Goal: Task Accomplishment & Management: Manage account settings

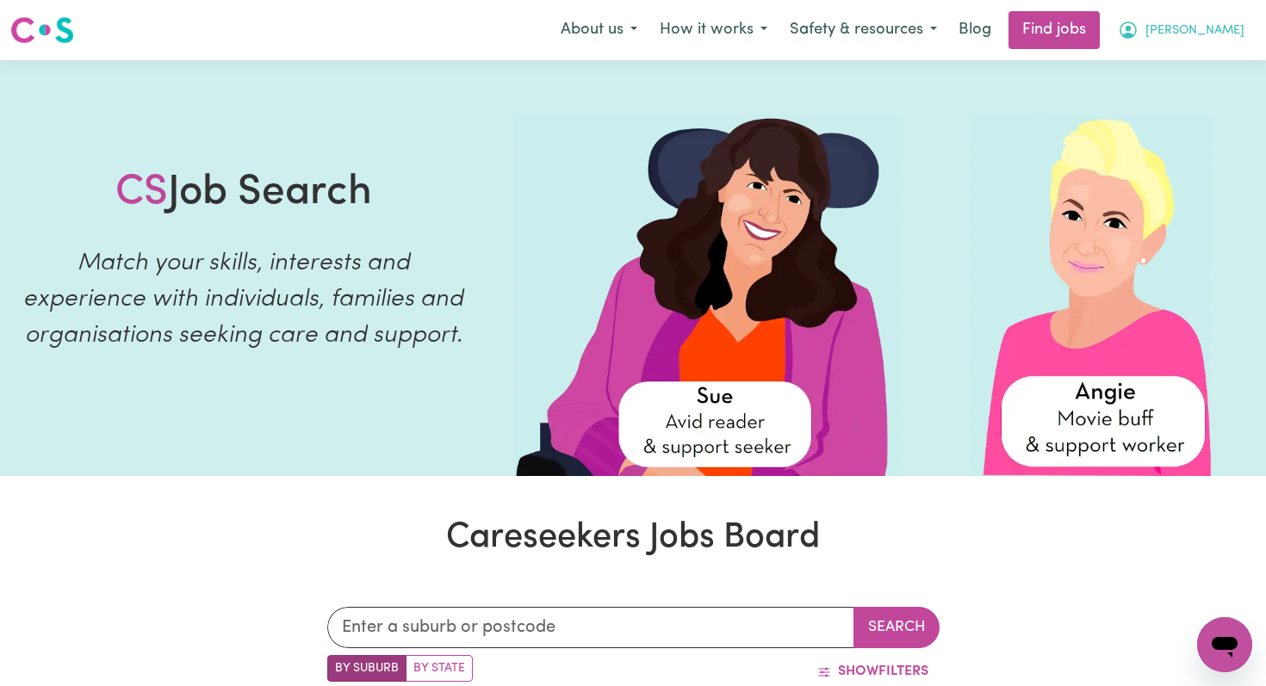
click at [1223, 35] on span "[PERSON_NAME]" at bounding box center [1194, 31] width 99 height 19
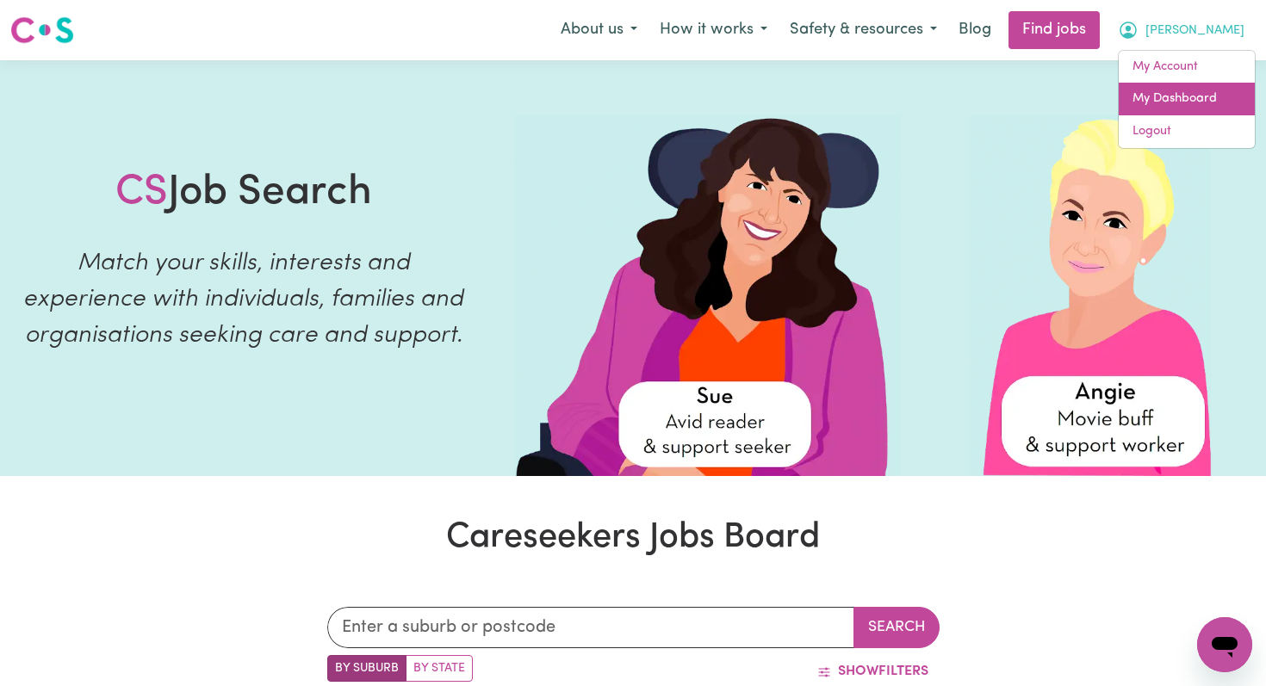
click at [1163, 96] on link "My Dashboard" at bounding box center [1186, 99] width 136 height 33
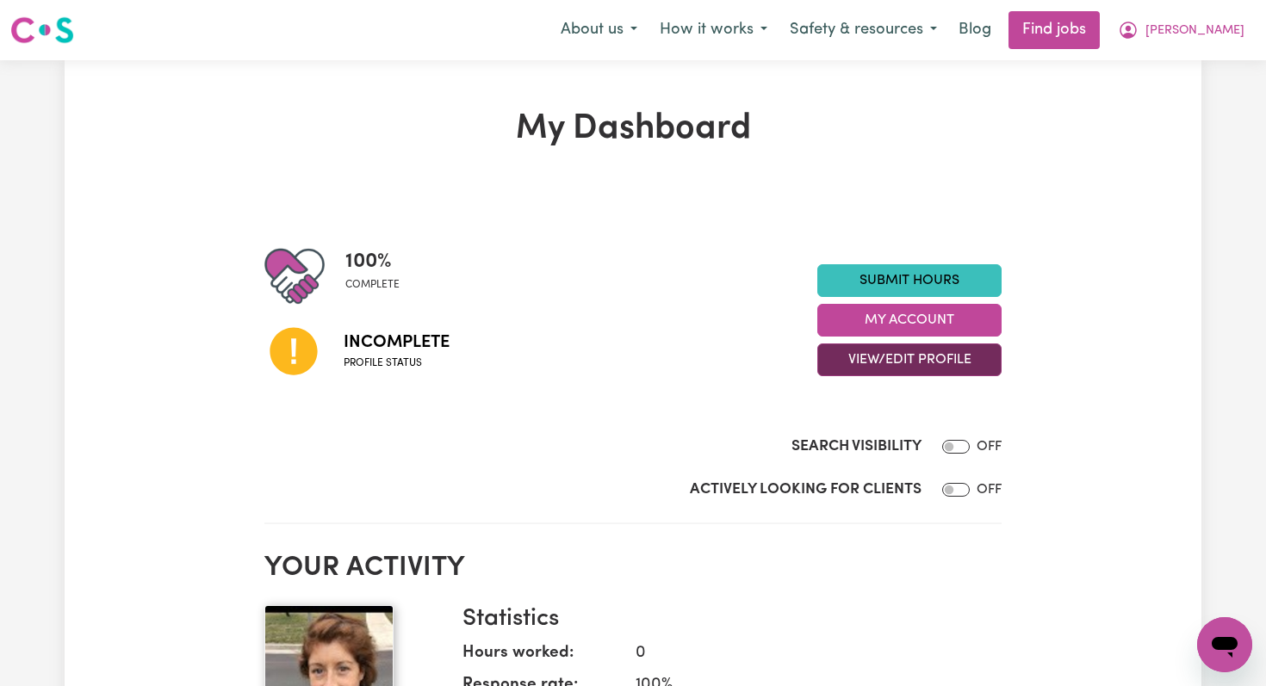
click at [864, 356] on button "View/Edit Profile" at bounding box center [909, 360] width 184 height 33
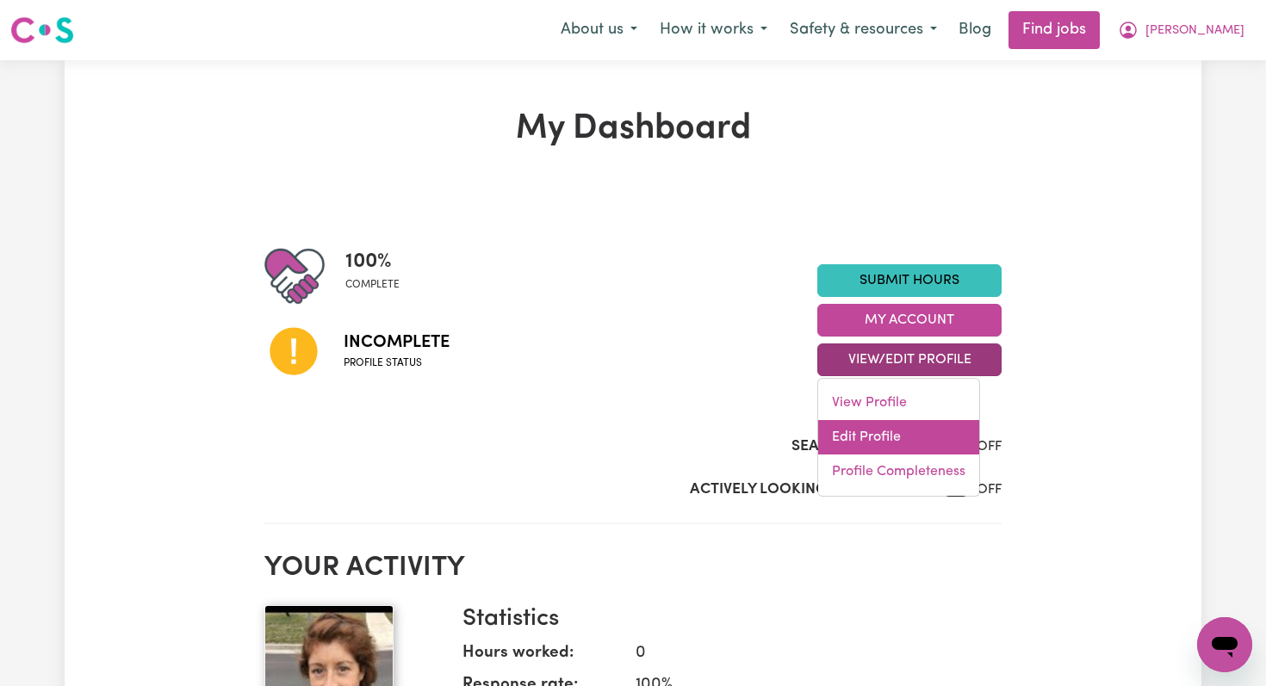
click at [844, 436] on link "Edit Profile" at bounding box center [898, 437] width 161 height 34
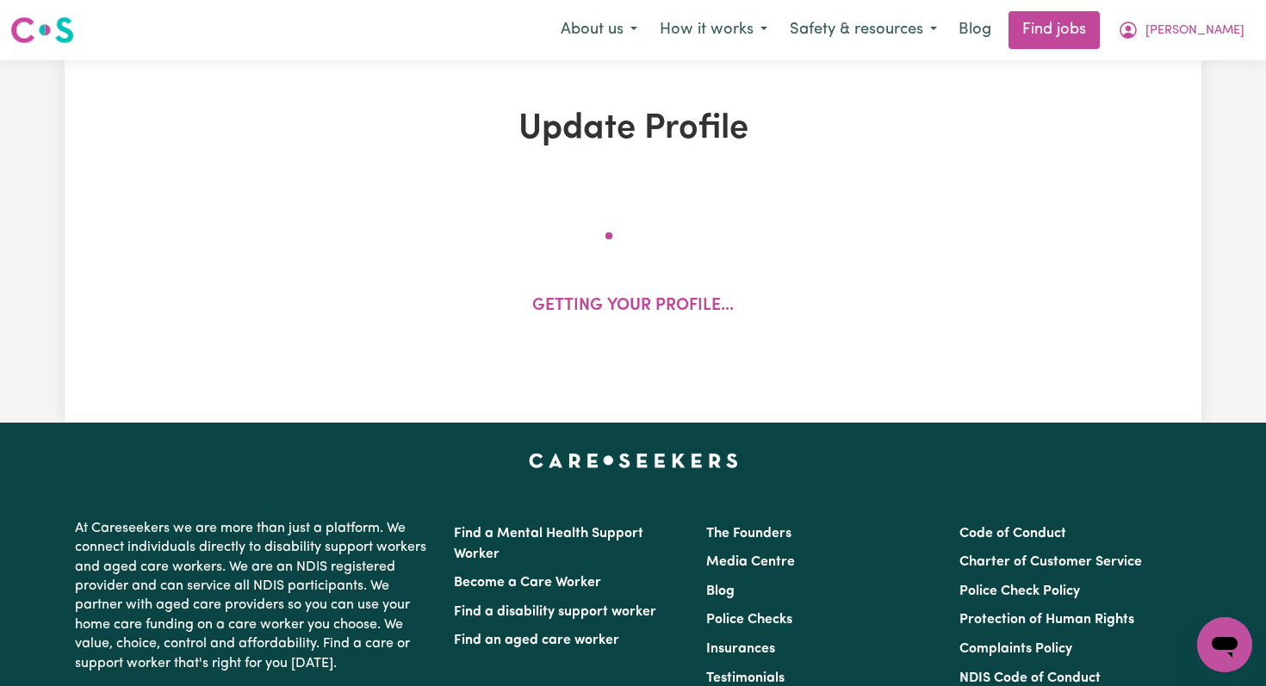
select select "[DEMOGRAPHIC_DATA]"
select select "[DEMOGRAPHIC_DATA] Citizen"
select select "Studying a healthcare related degree or qualification"
select select "68"
select select "95"
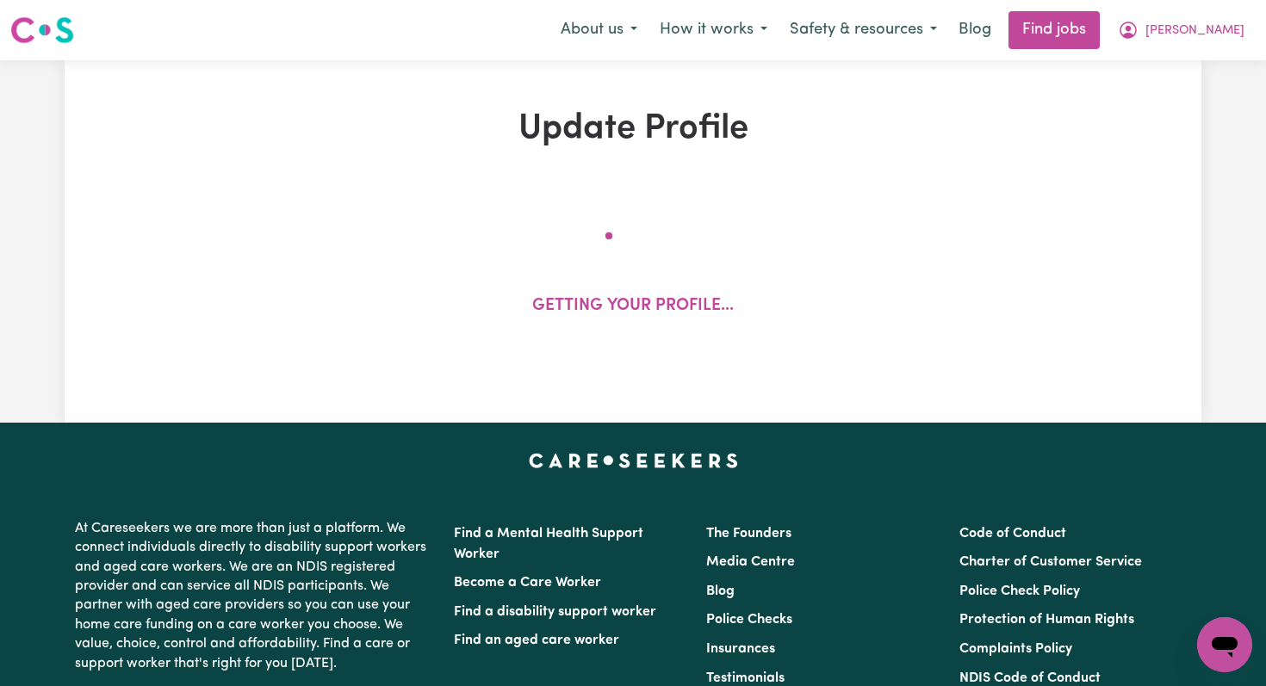
select select "122"
select select "150"
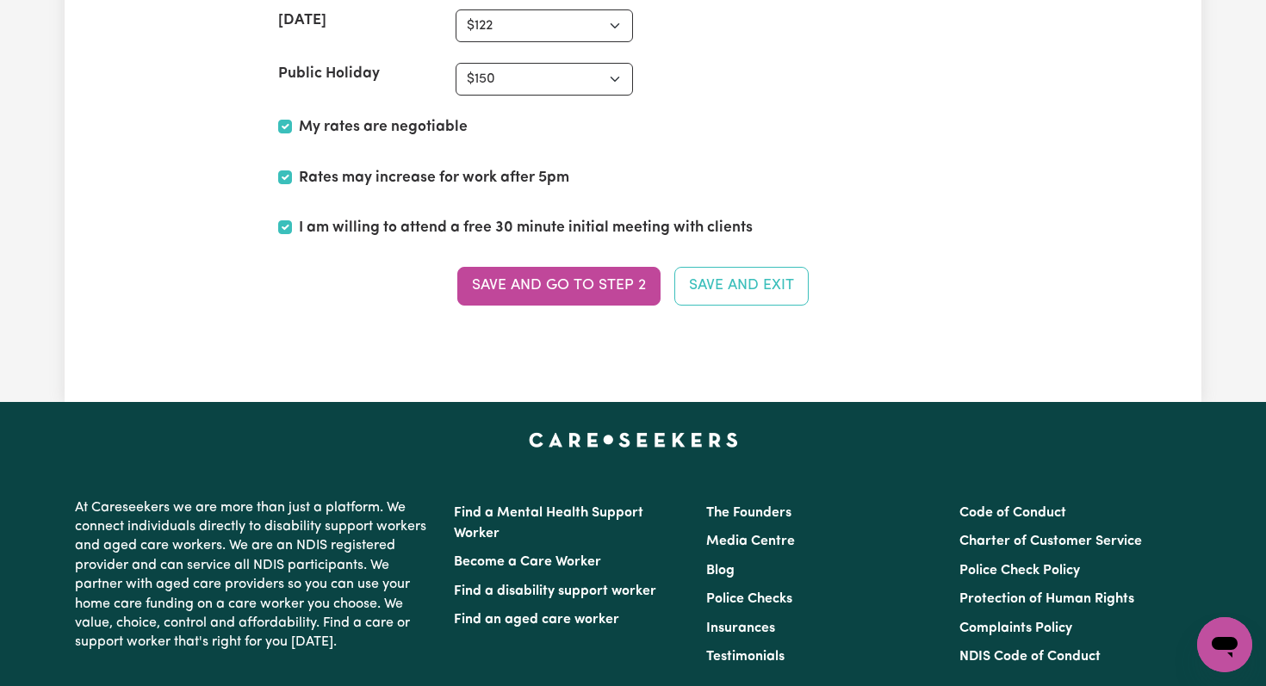
scroll to position [4518, 0]
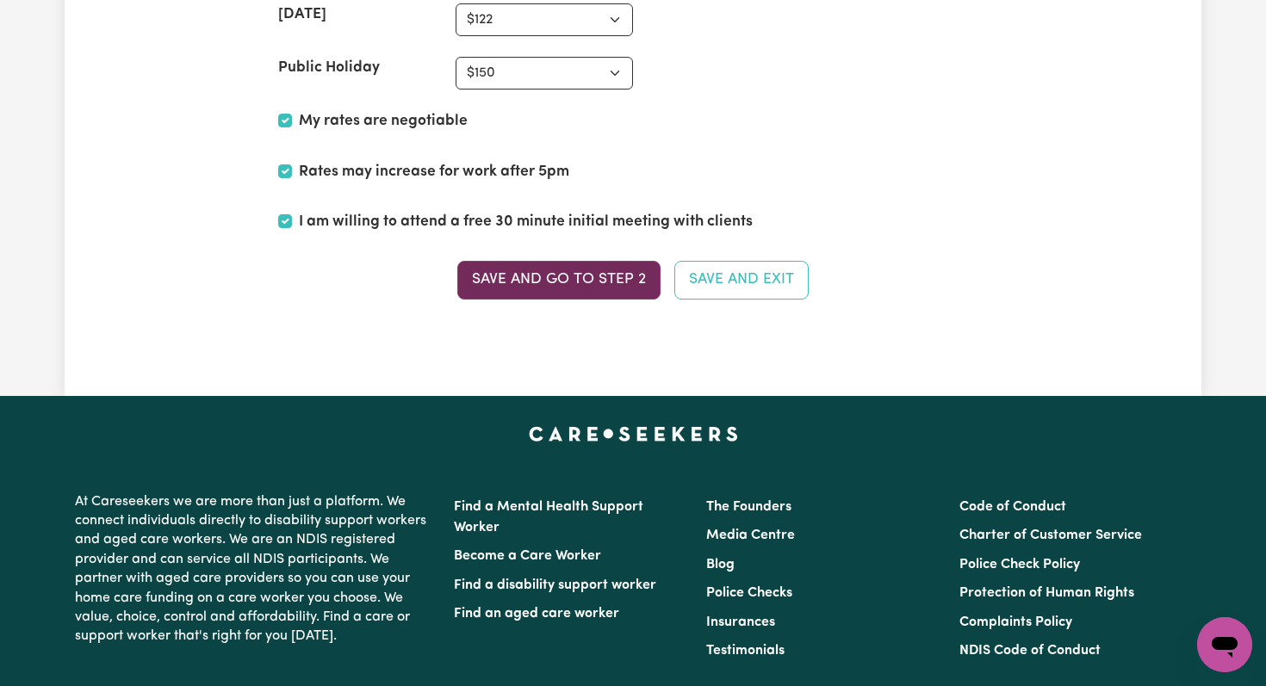
click at [583, 286] on button "Save and go to Step 2" at bounding box center [558, 280] width 203 height 38
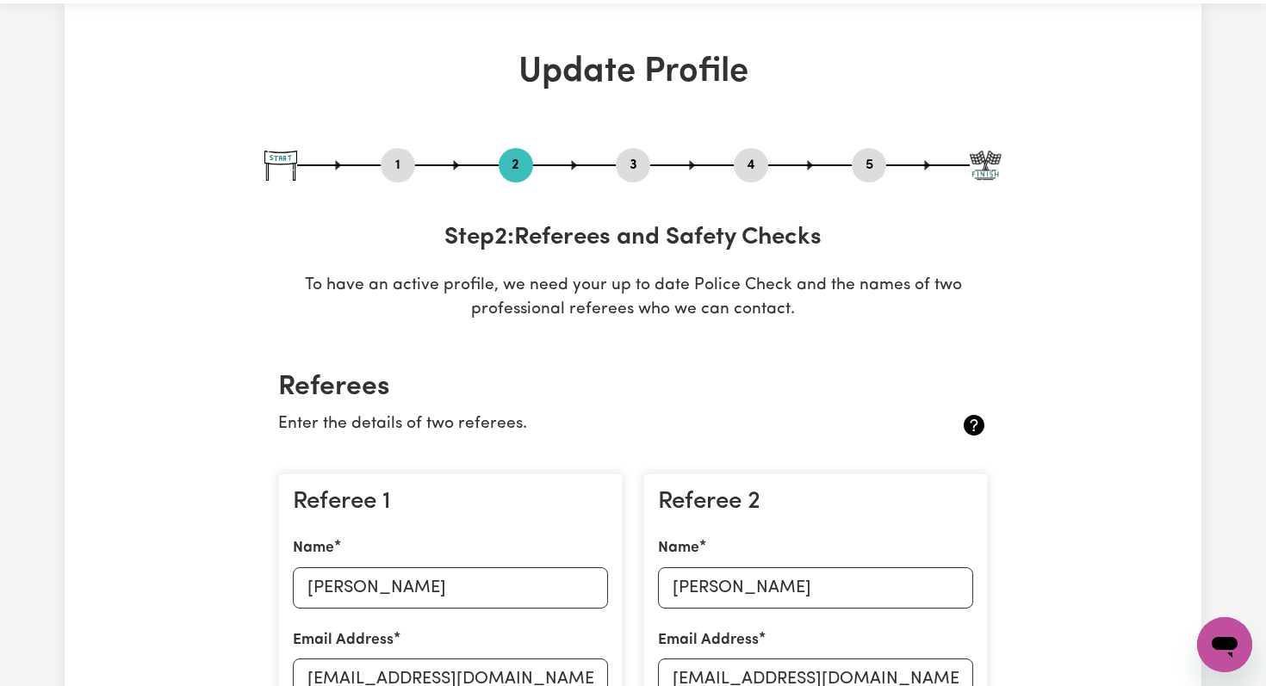
scroll to position [0, 0]
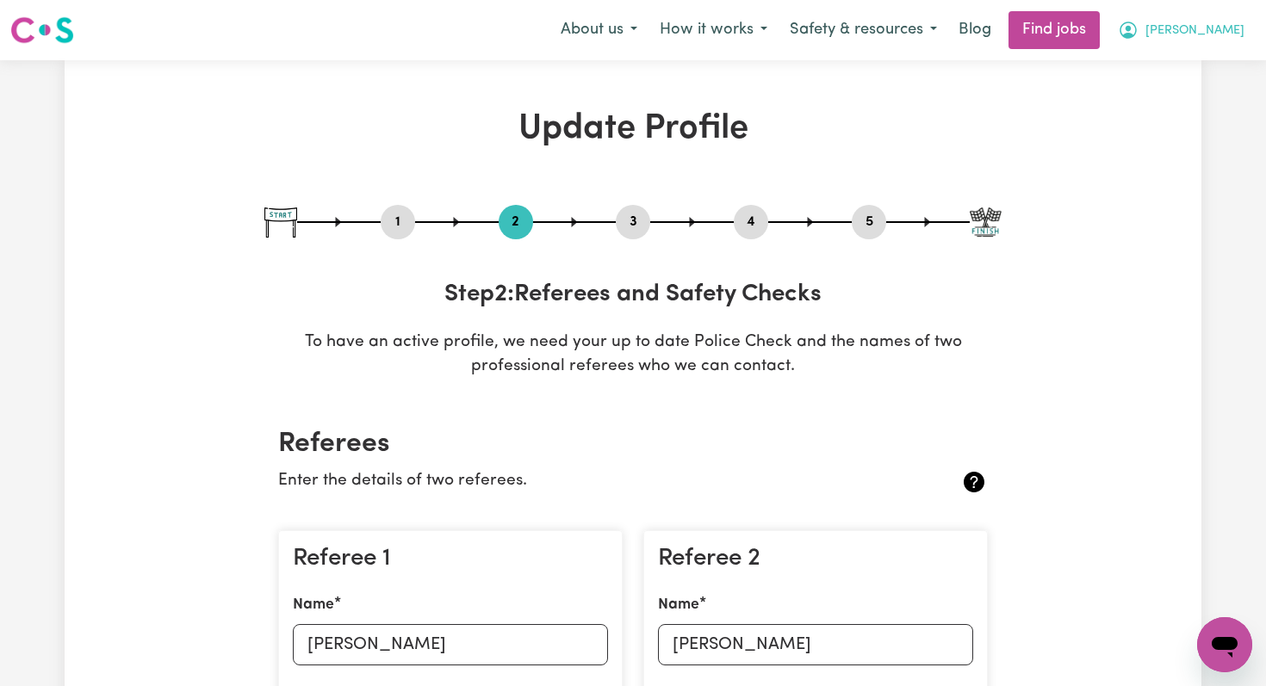
click at [1225, 27] on span "[PERSON_NAME]" at bounding box center [1194, 31] width 99 height 19
click at [868, 227] on button "5" at bounding box center [869, 222] width 34 height 22
select select "I am providing services through another platform"
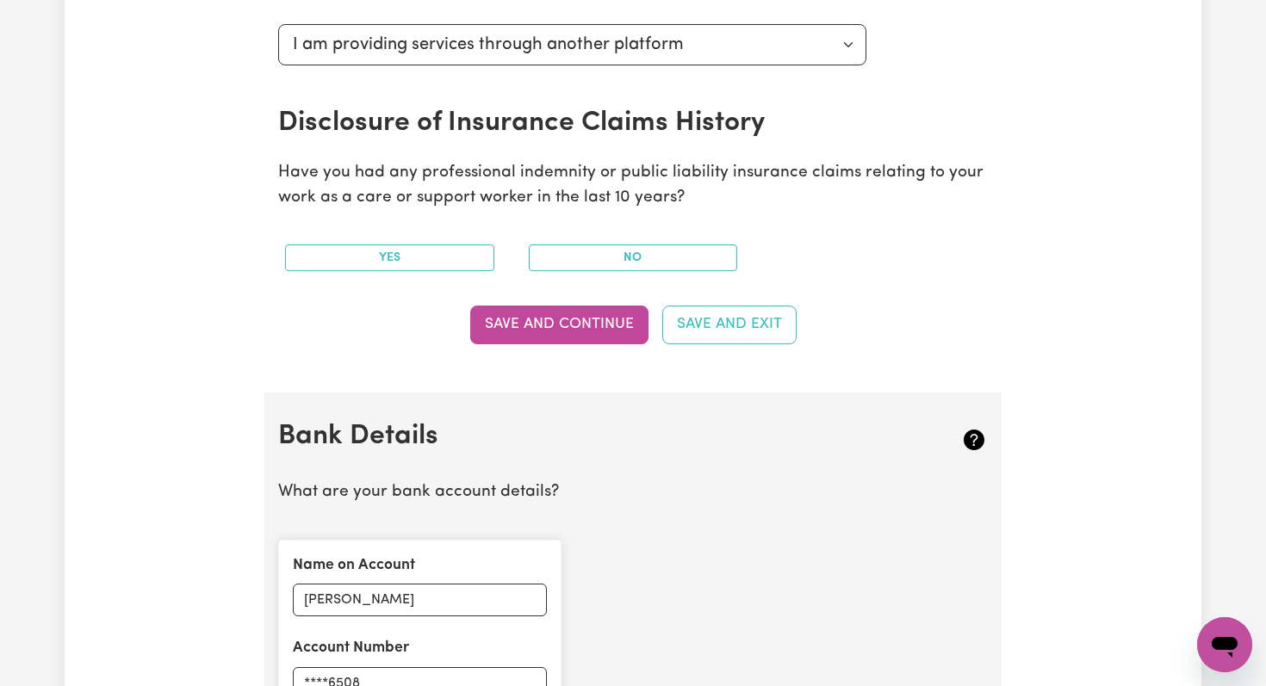
scroll to position [796, 0]
click at [627, 259] on button "No" at bounding box center [633, 257] width 209 height 27
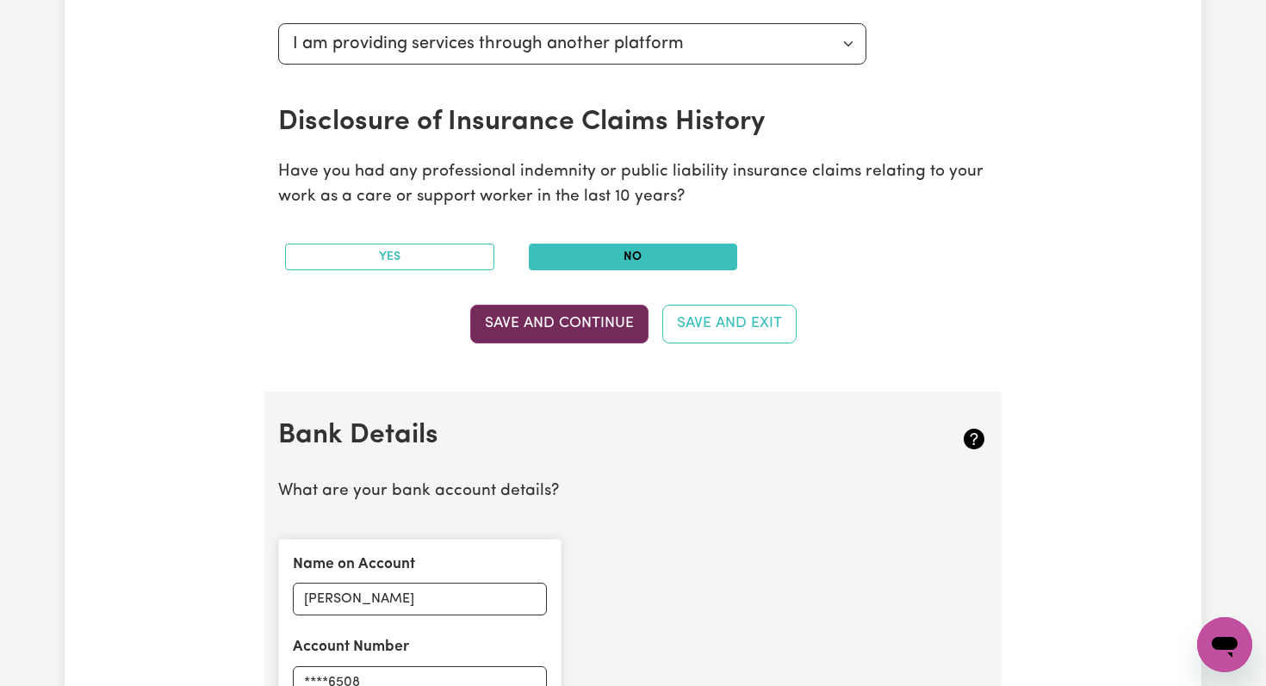
click at [524, 330] on button "Save and Continue" at bounding box center [559, 324] width 178 height 38
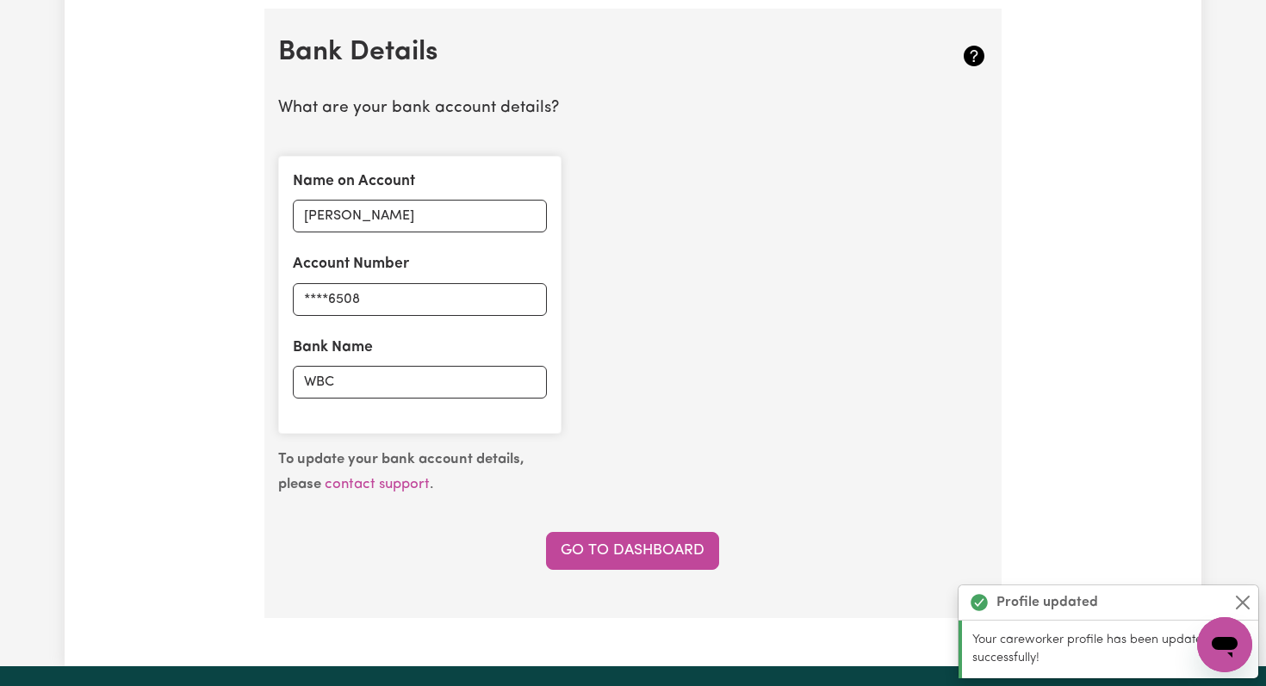
scroll to position [1188, 0]
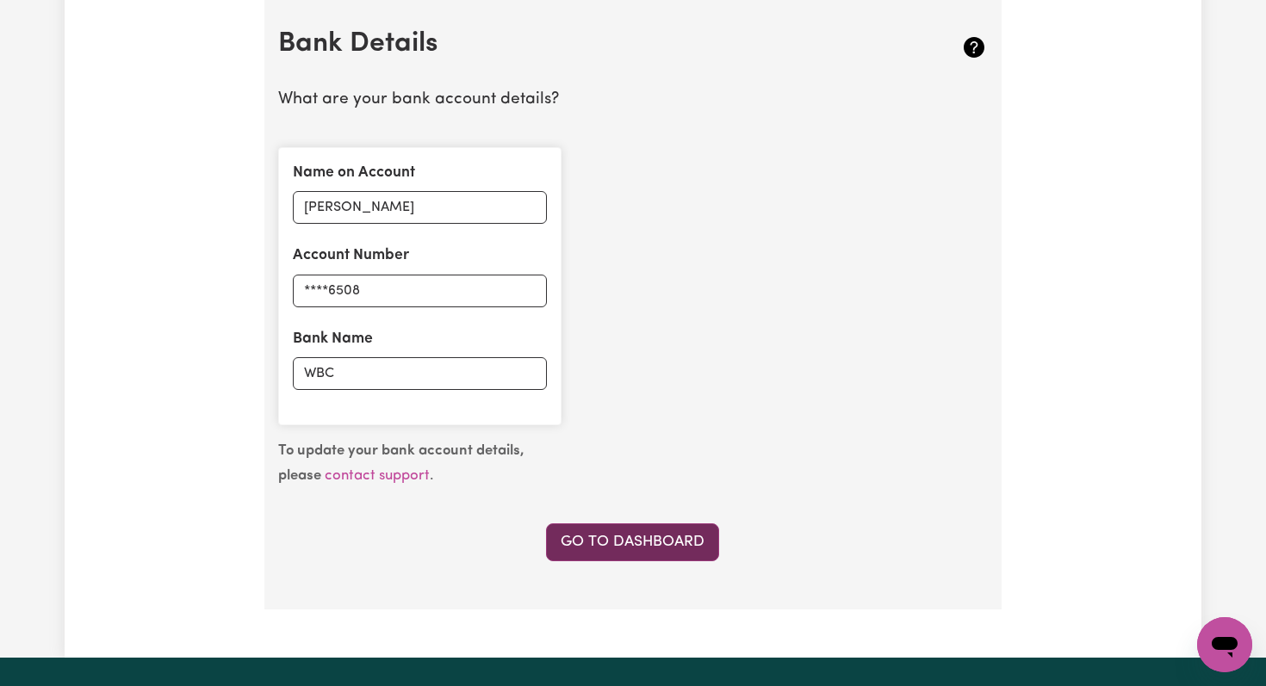
click at [609, 539] on link "Go to Dashboard" at bounding box center [632, 542] width 173 height 38
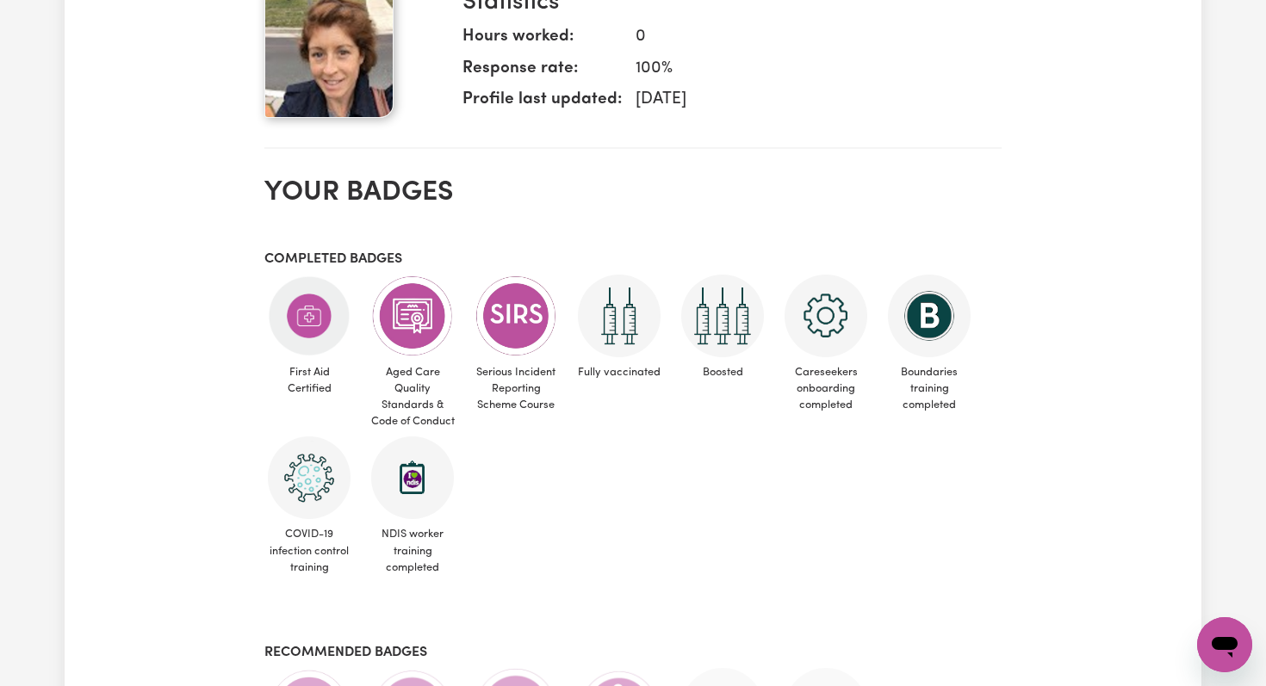
scroll to position [618, 0]
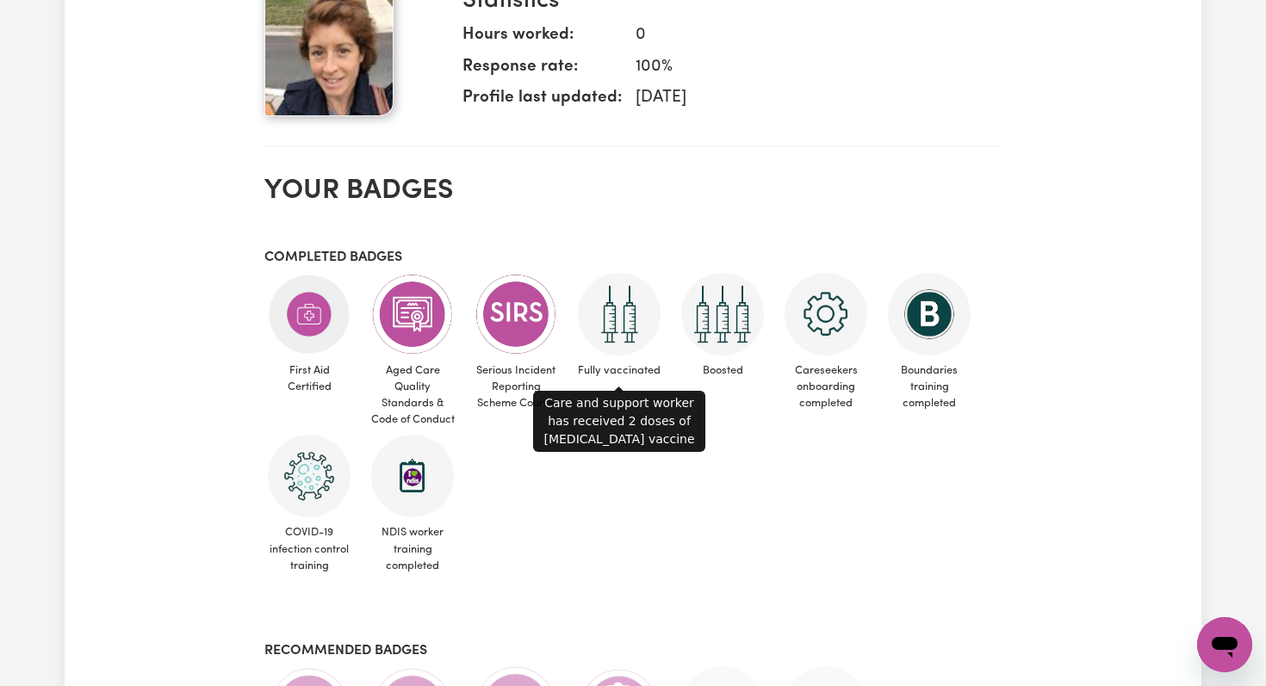
click at [620, 313] on img at bounding box center [619, 314] width 83 height 83
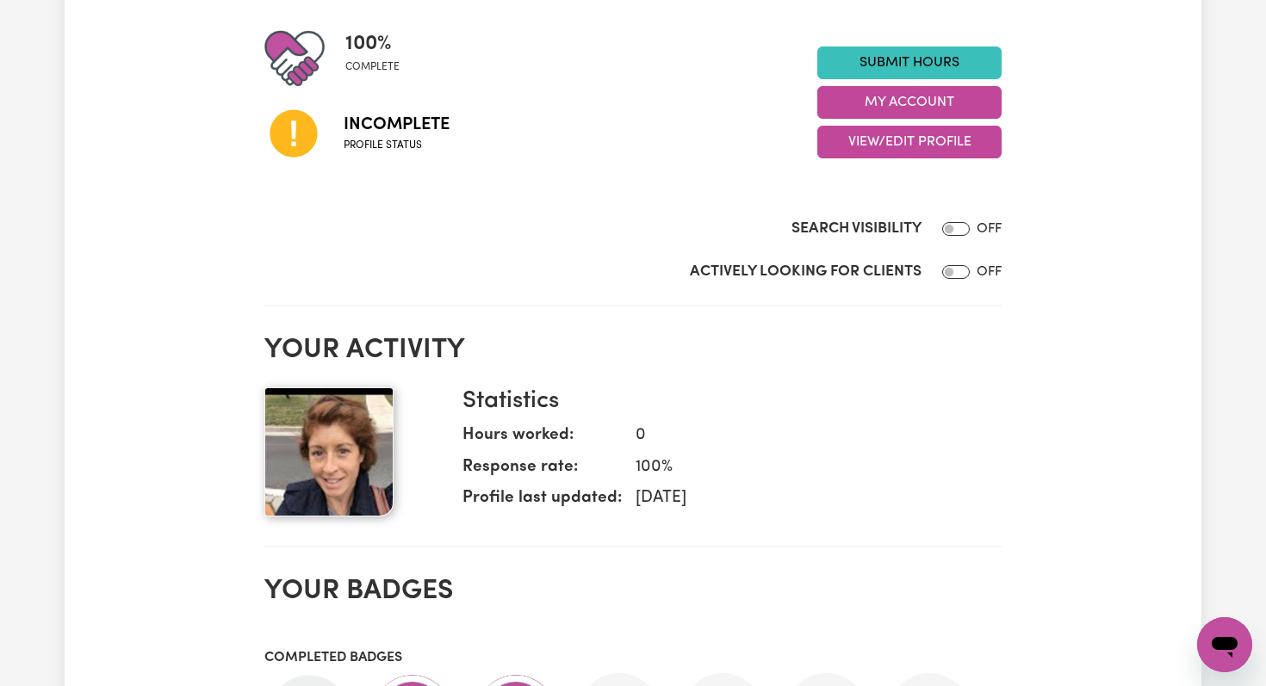
scroll to position [0, 0]
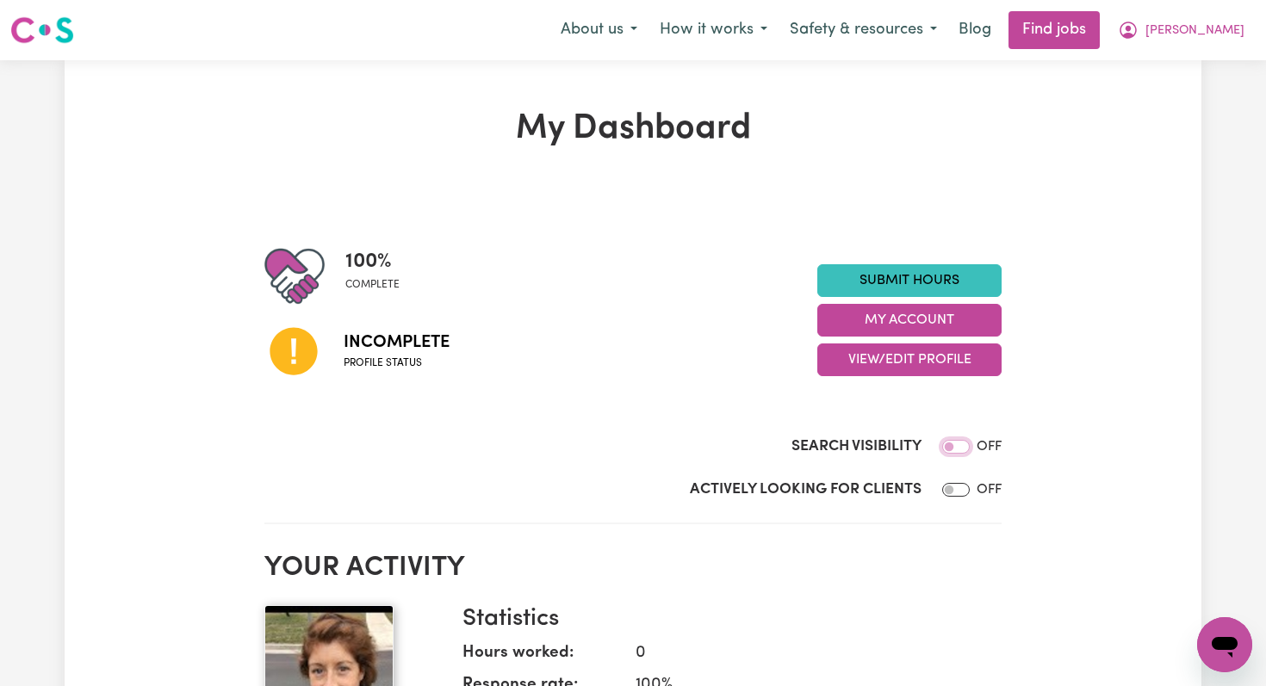
click at [947, 446] on input "Search Visibility" at bounding box center [956, 447] width 28 height 14
checkbox input "true"
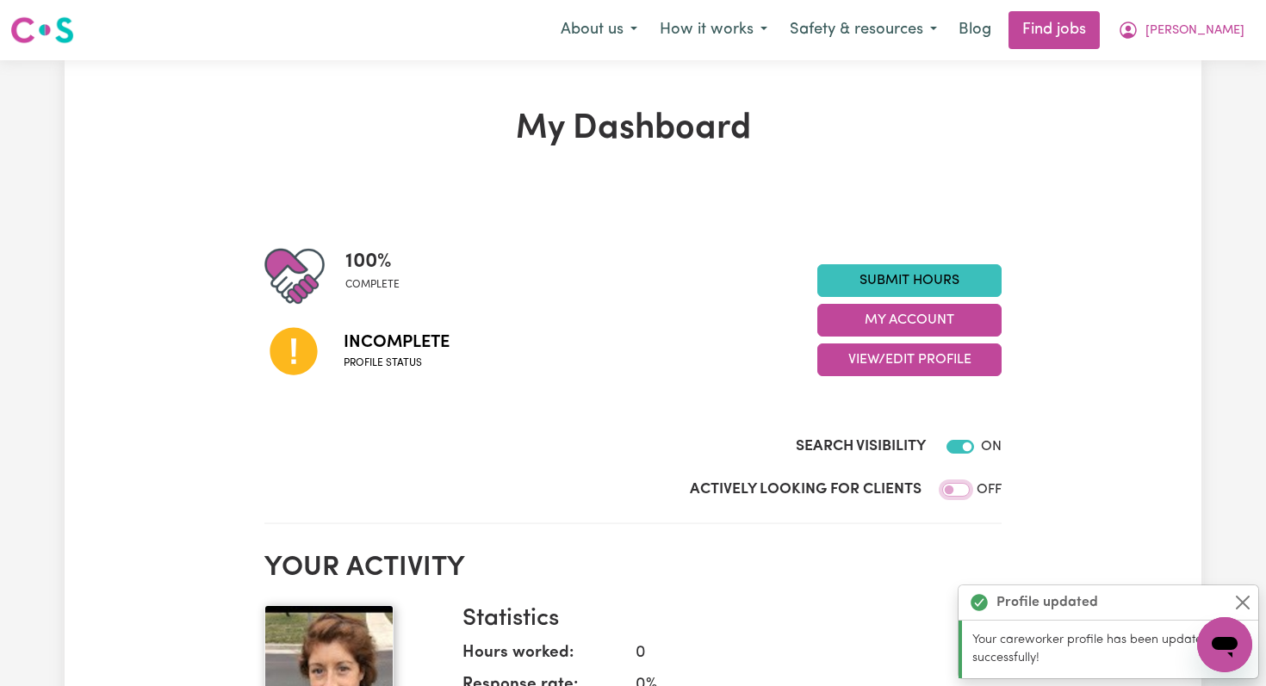
click at [947, 490] on input "Actively Looking for Clients" at bounding box center [956, 490] width 28 height 14
checkbox input "true"
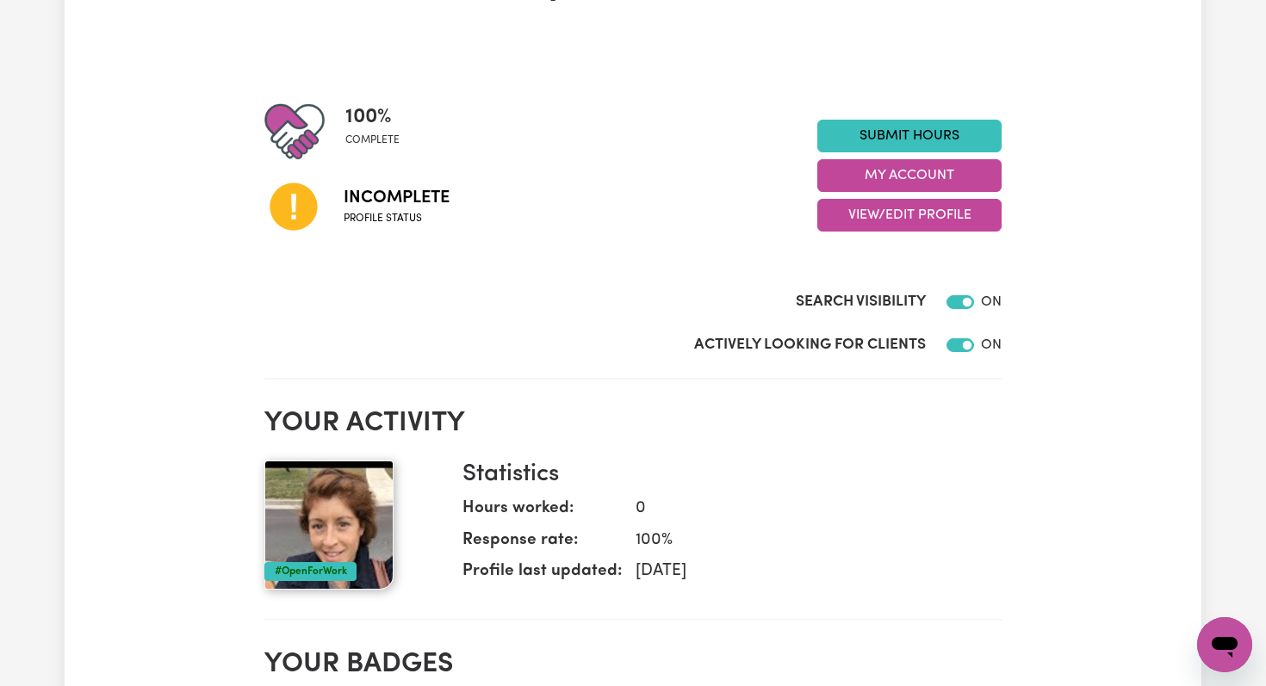
scroll to position [3, 0]
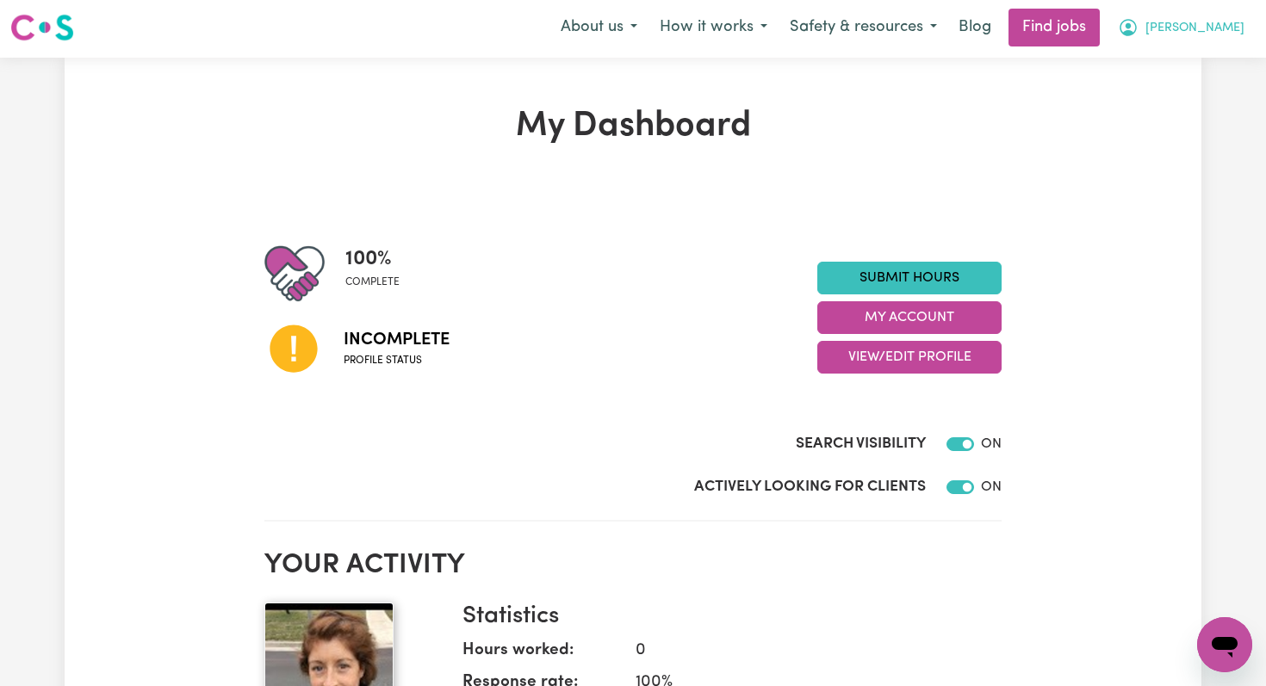
click at [1222, 31] on span "[PERSON_NAME]" at bounding box center [1194, 28] width 99 height 19
click at [1179, 59] on link "My Account" at bounding box center [1186, 64] width 136 height 33
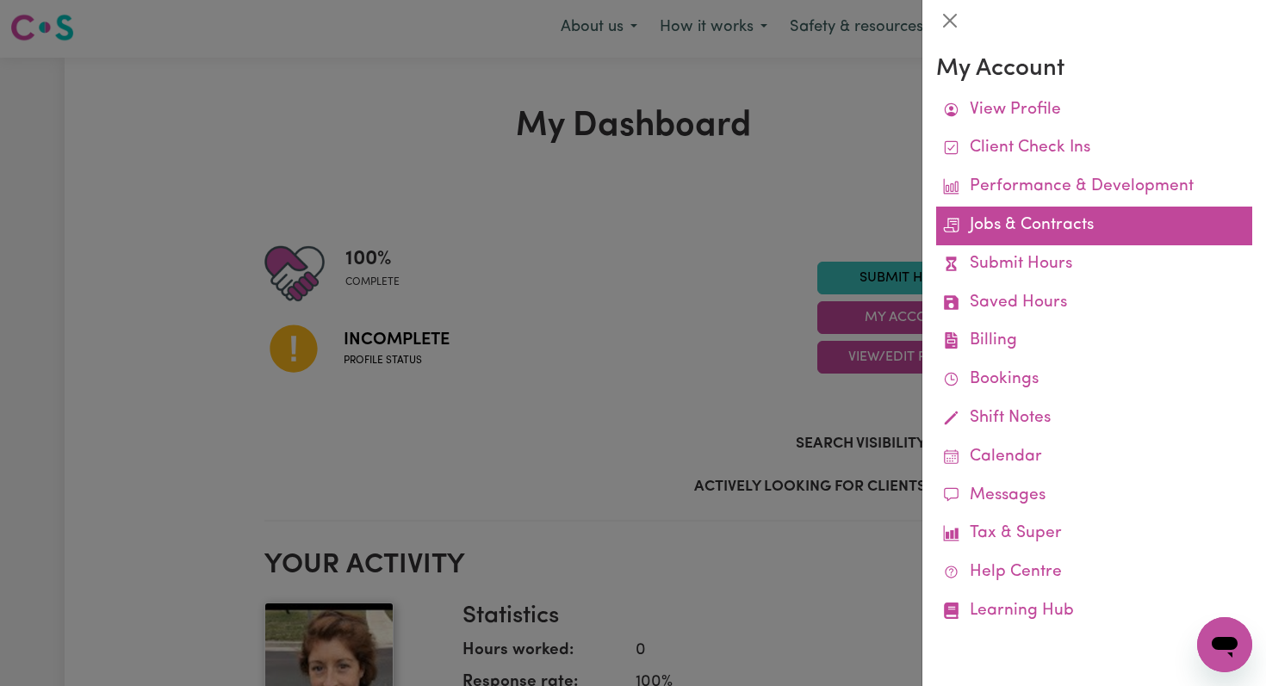
click at [994, 226] on link "Jobs & Contracts" at bounding box center [1094, 226] width 316 height 39
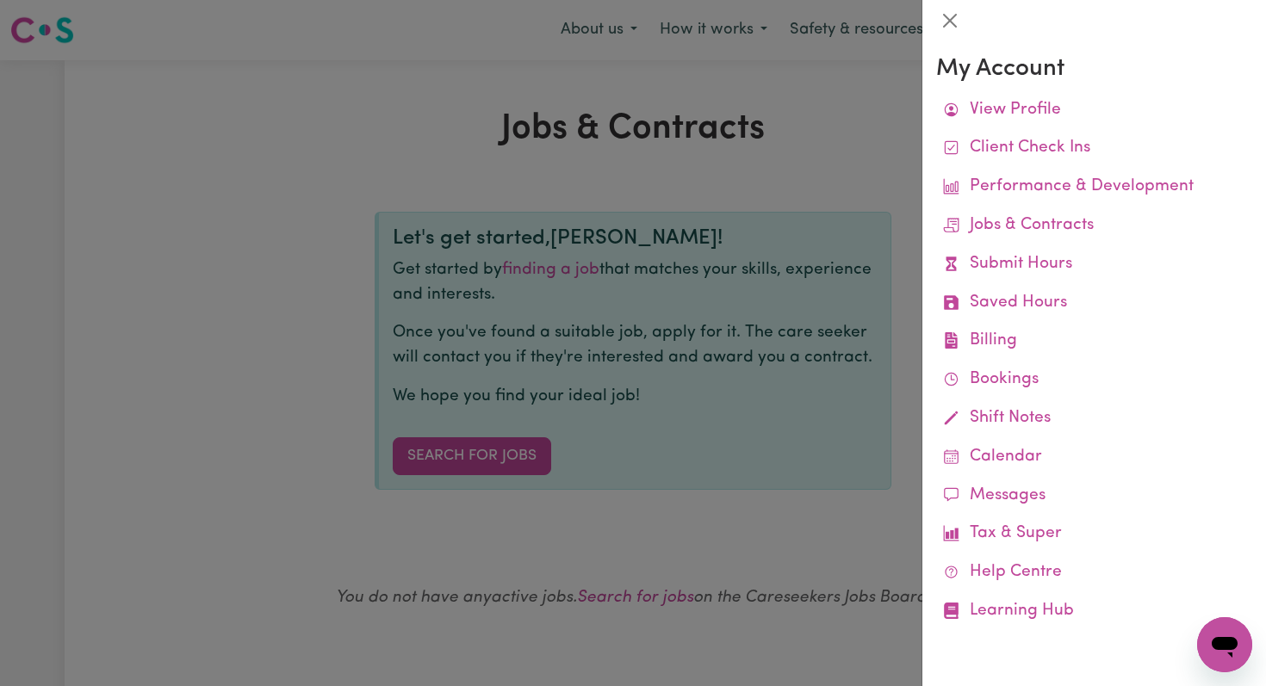
click at [329, 258] on div at bounding box center [633, 343] width 1266 height 686
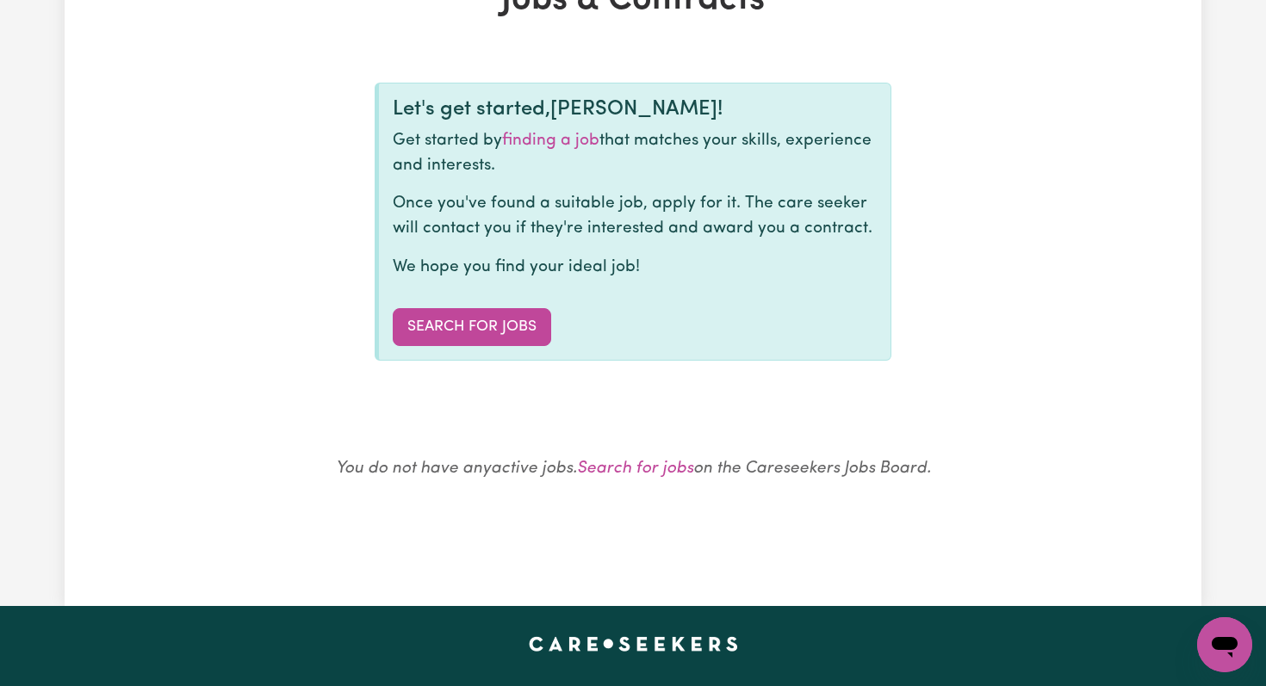
scroll to position [165, 0]
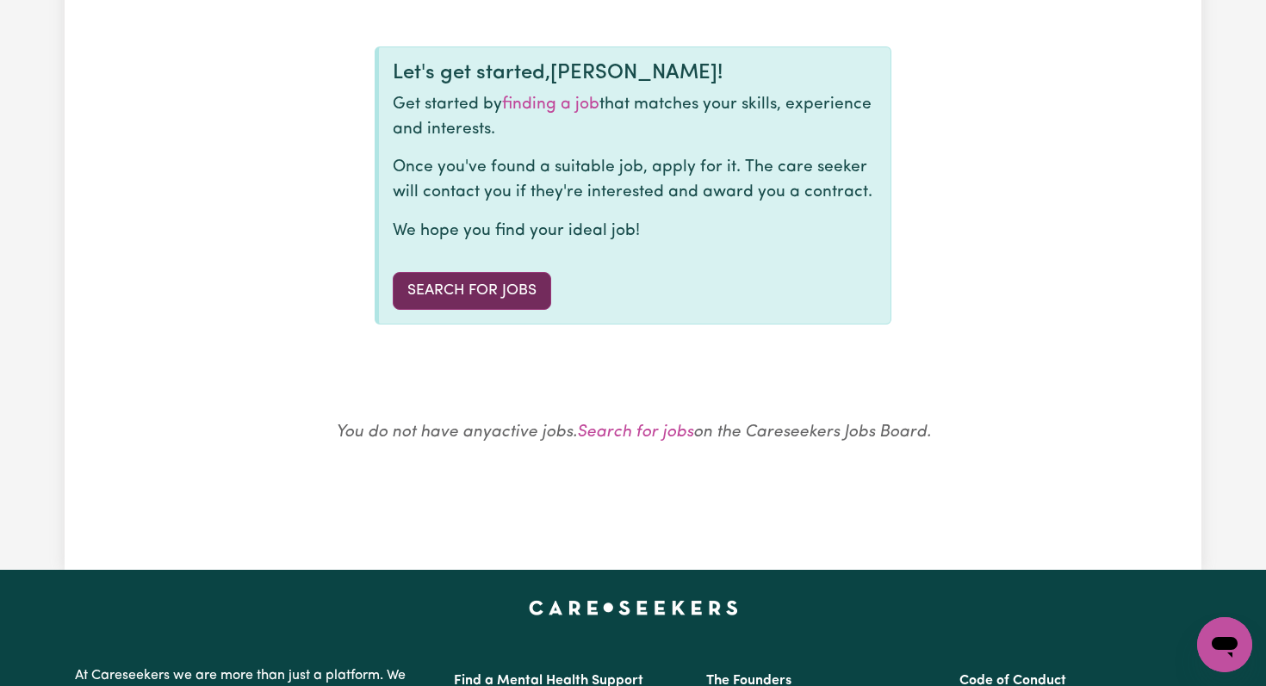
click at [450, 291] on link "Search for Jobs" at bounding box center [472, 291] width 158 height 38
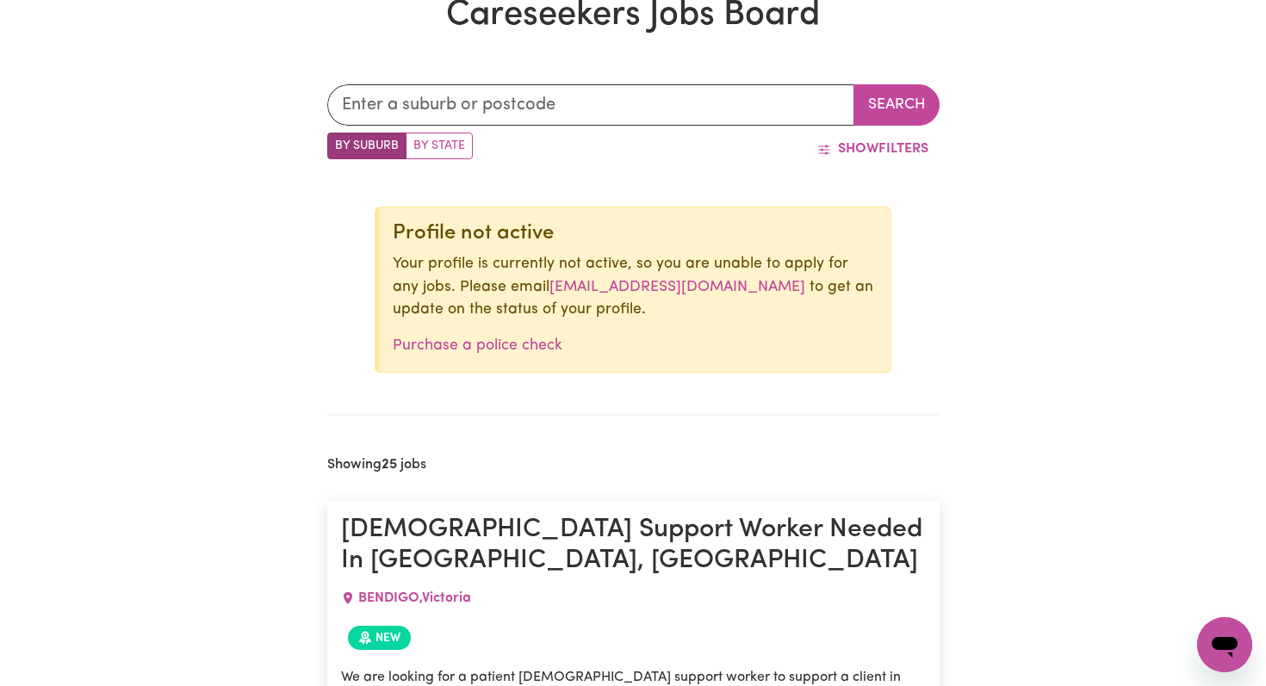
scroll to position [520, 0]
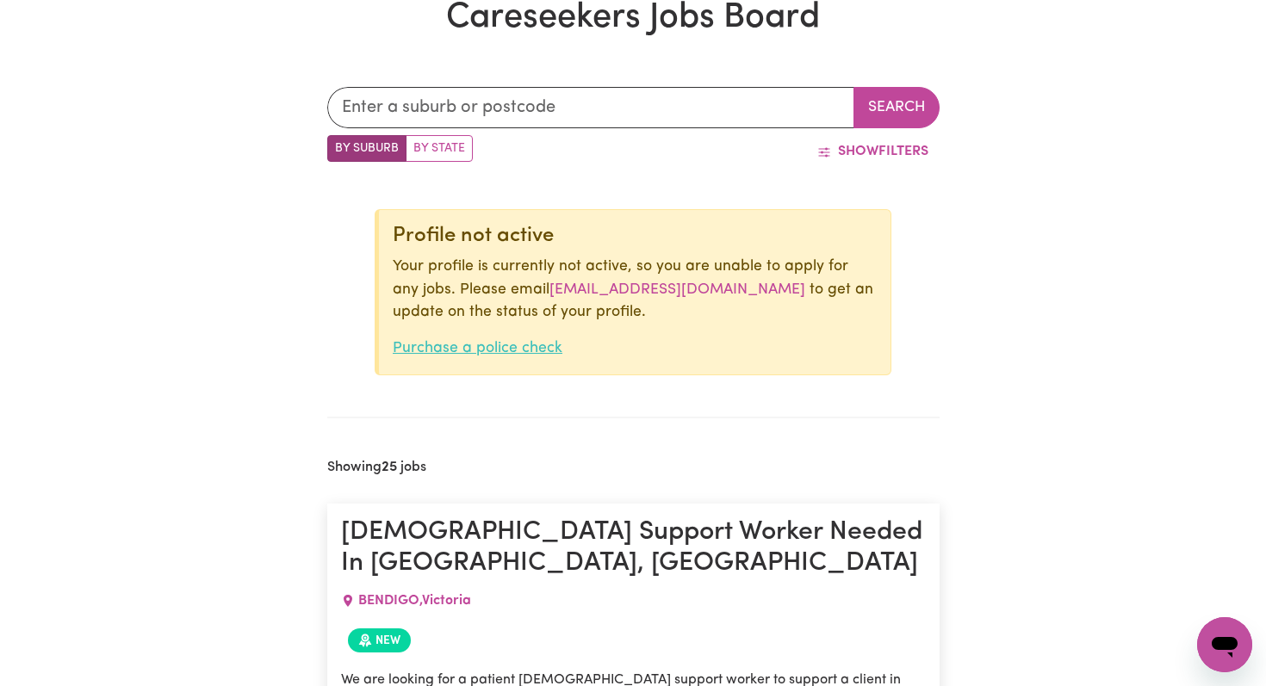
click at [440, 346] on link "Purchase a police check" at bounding box center [478, 348] width 170 height 15
